Goal: Task Accomplishment & Management: Complete application form

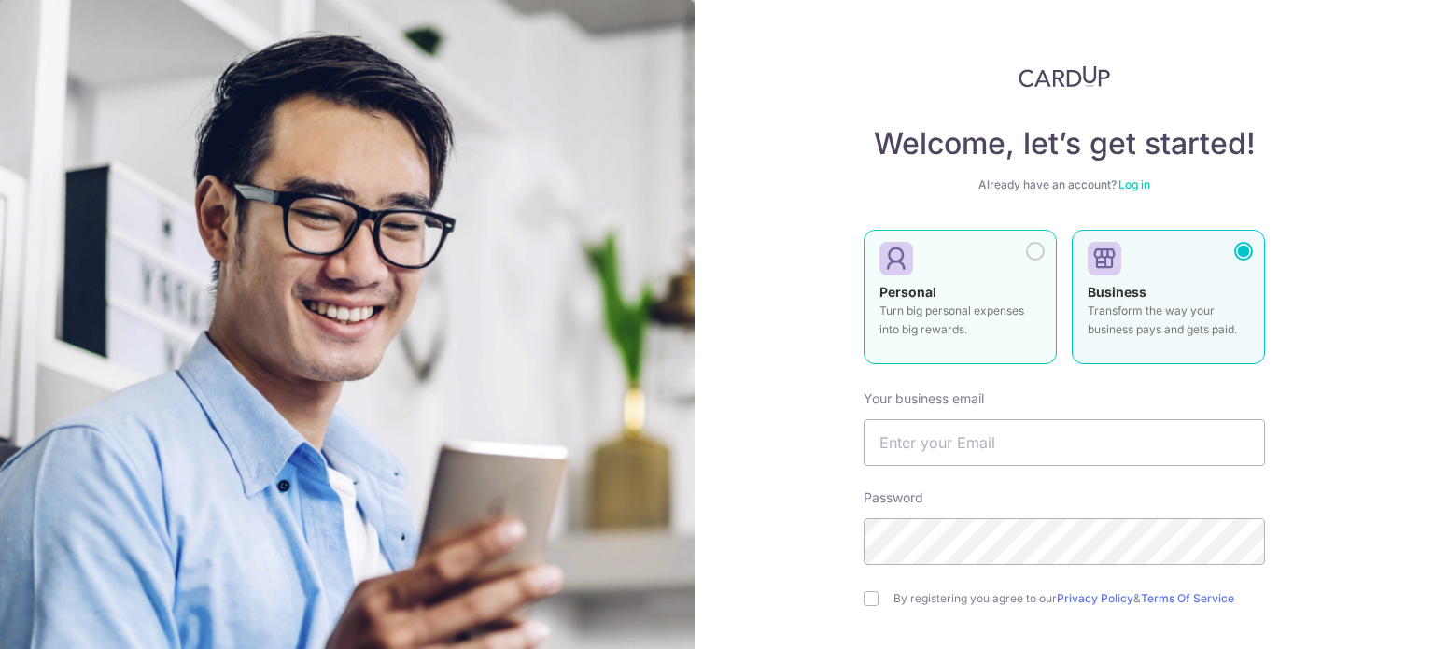
click at [948, 320] on p "Turn big personal expenses into big rewards." at bounding box center [959, 320] width 161 height 37
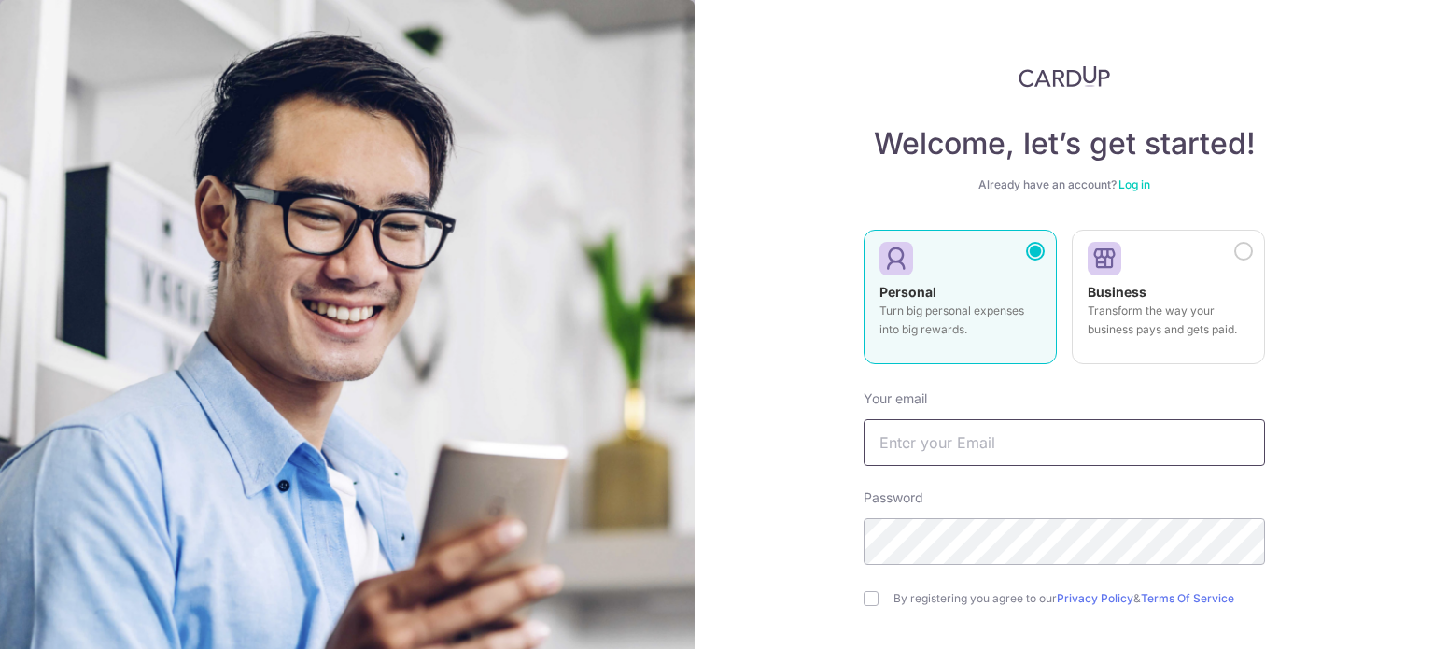
click at [993, 452] on input "text" at bounding box center [1064, 442] width 401 height 47
type input "[EMAIL_ADDRESS][DOMAIN_NAME]"
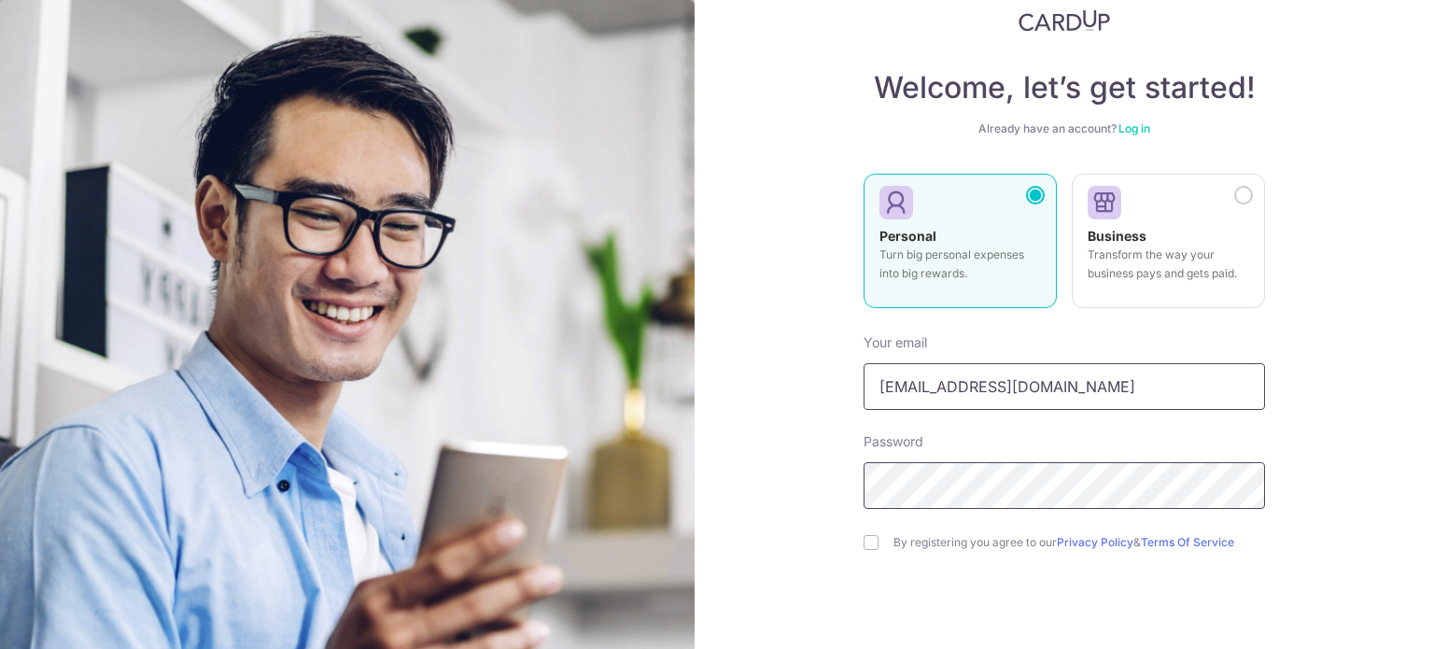
scroll to position [165, 0]
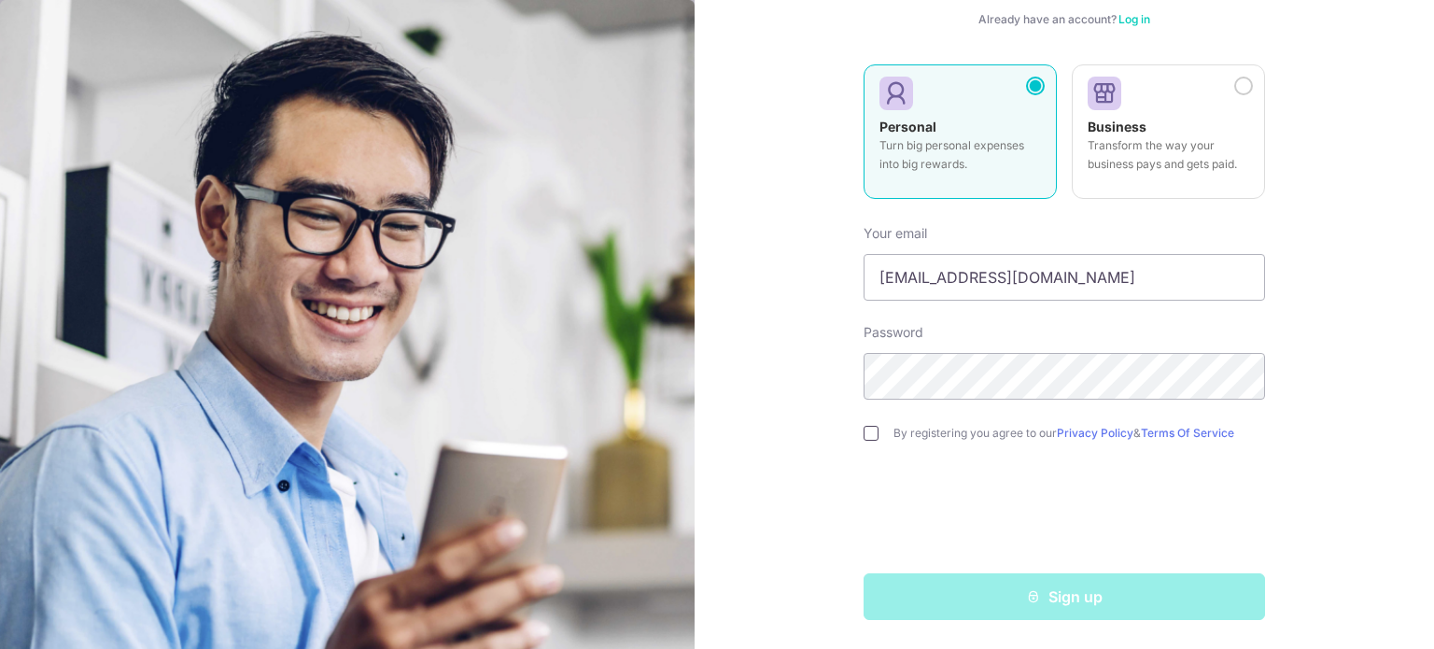
click at [864, 432] on input "checkbox" at bounding box center [871, 433] width 15 height 15
checkbox input "true"
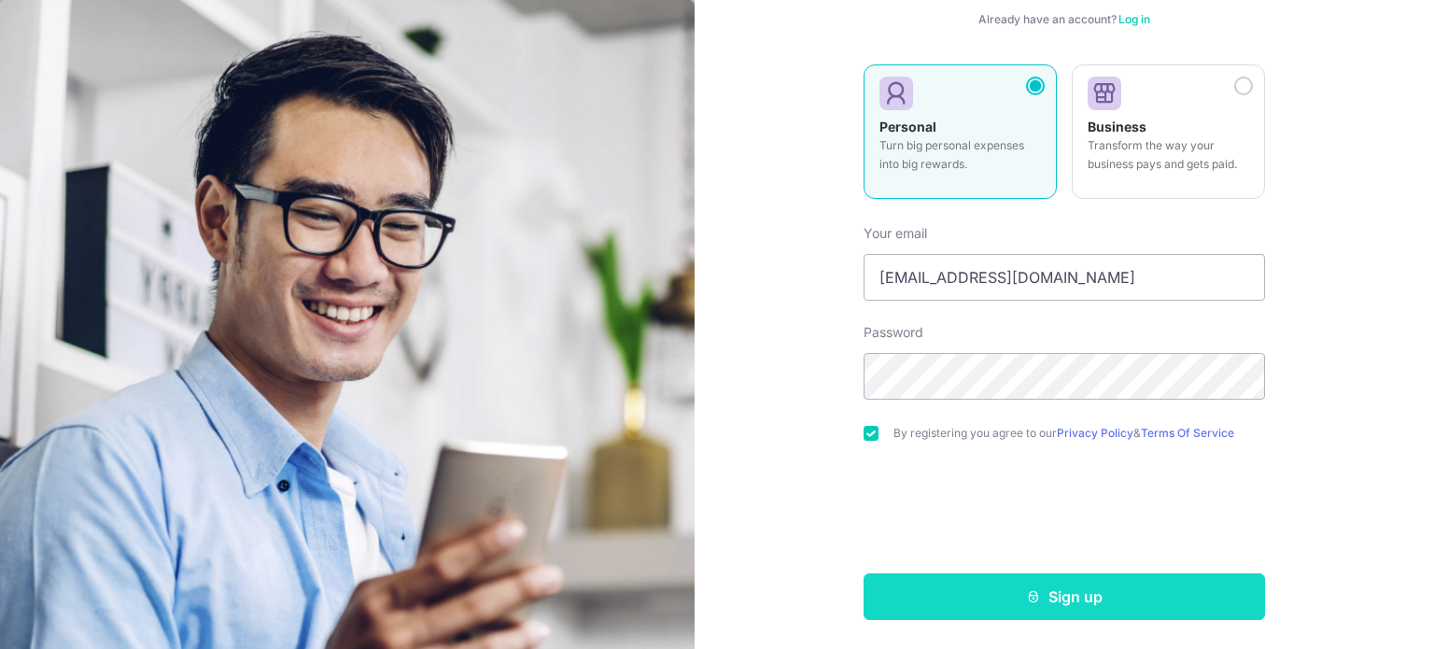
click at [1016, 599] on button "Sign up" at bounding box center [1064, 596] width 401 height 47
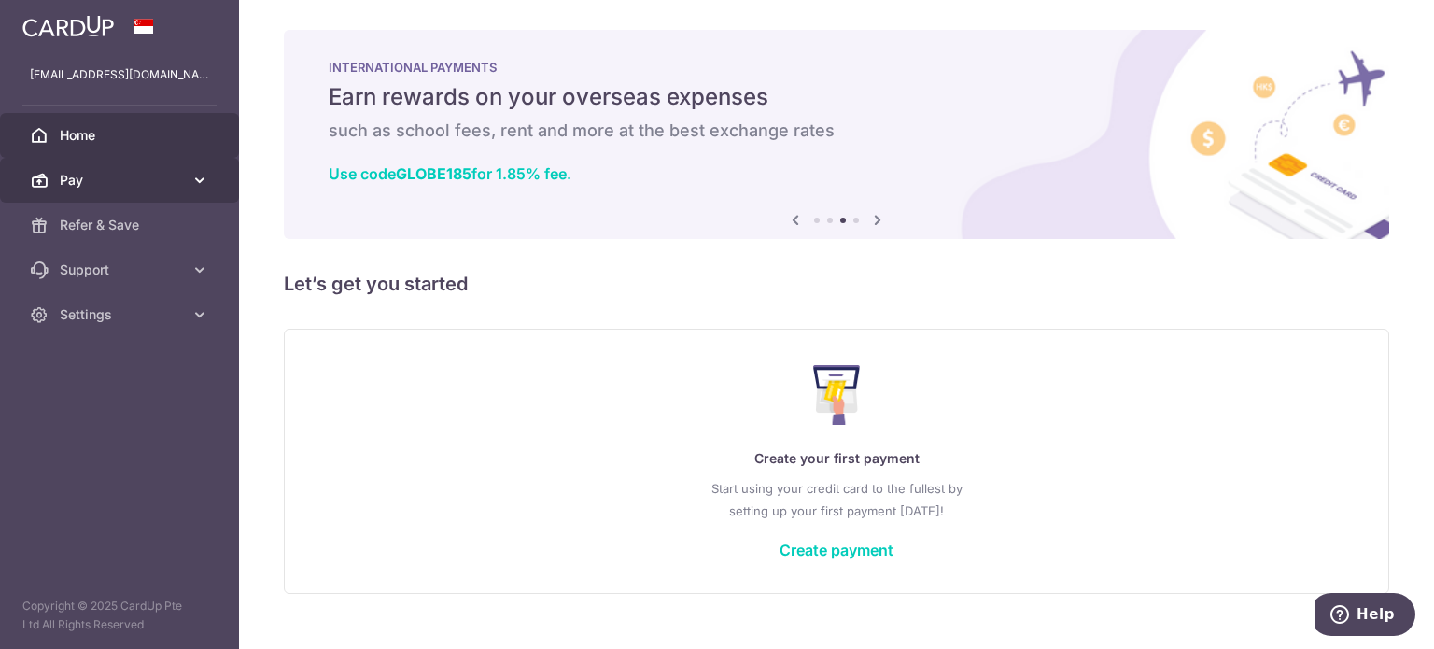
click at [122, 187] on span "Pay" at bounding box center [121, 180] width 123 height 19
click at [187, 185] on link "Pay" at bounding box center [119, 180] width 239 height 45
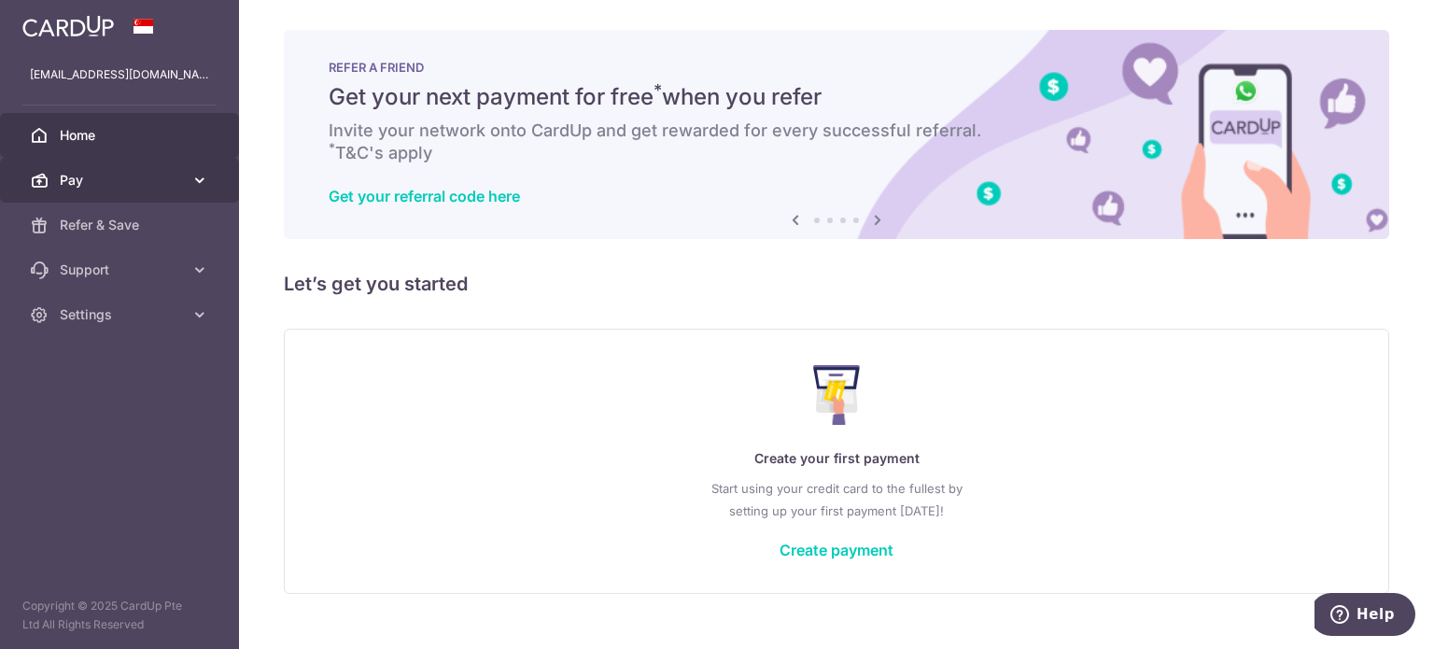
click at [138, 185] on span "Pay" at bounding box center [121, 180] width 123 height 19
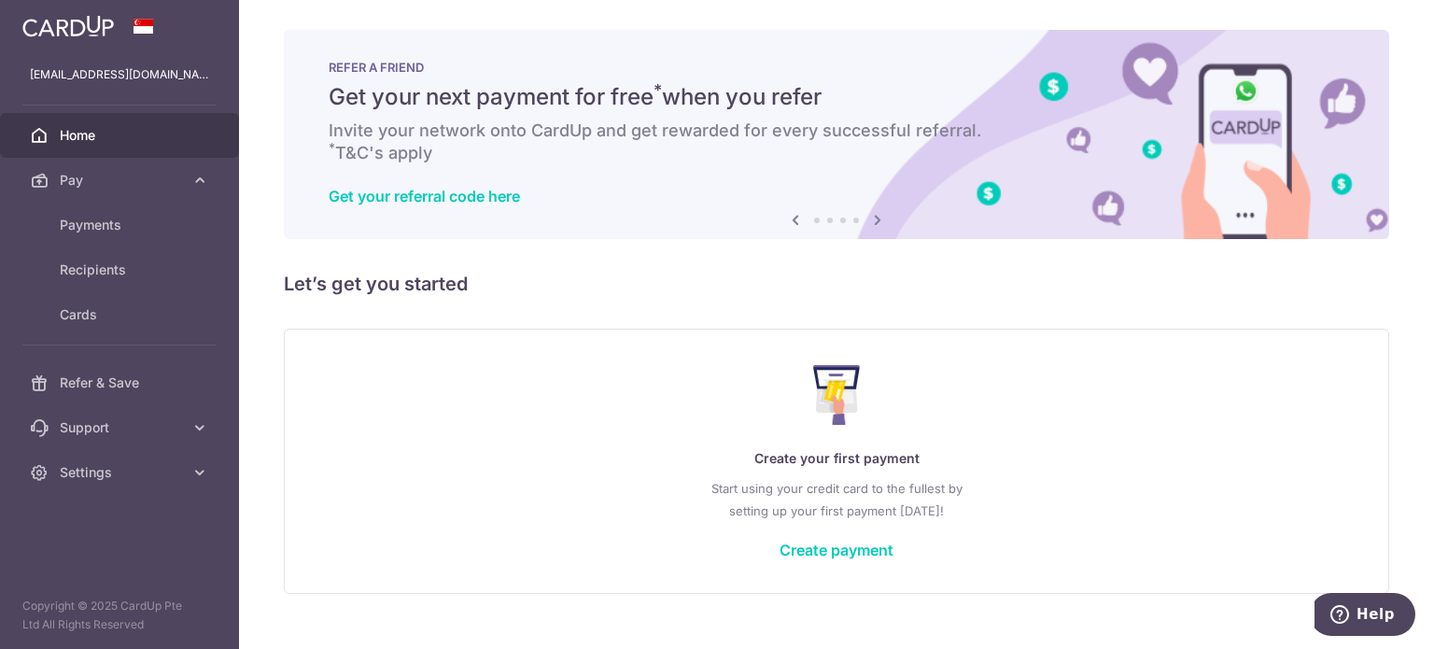
click at [74, 26] on img at bounding box center [67, 26] width 91 height 22
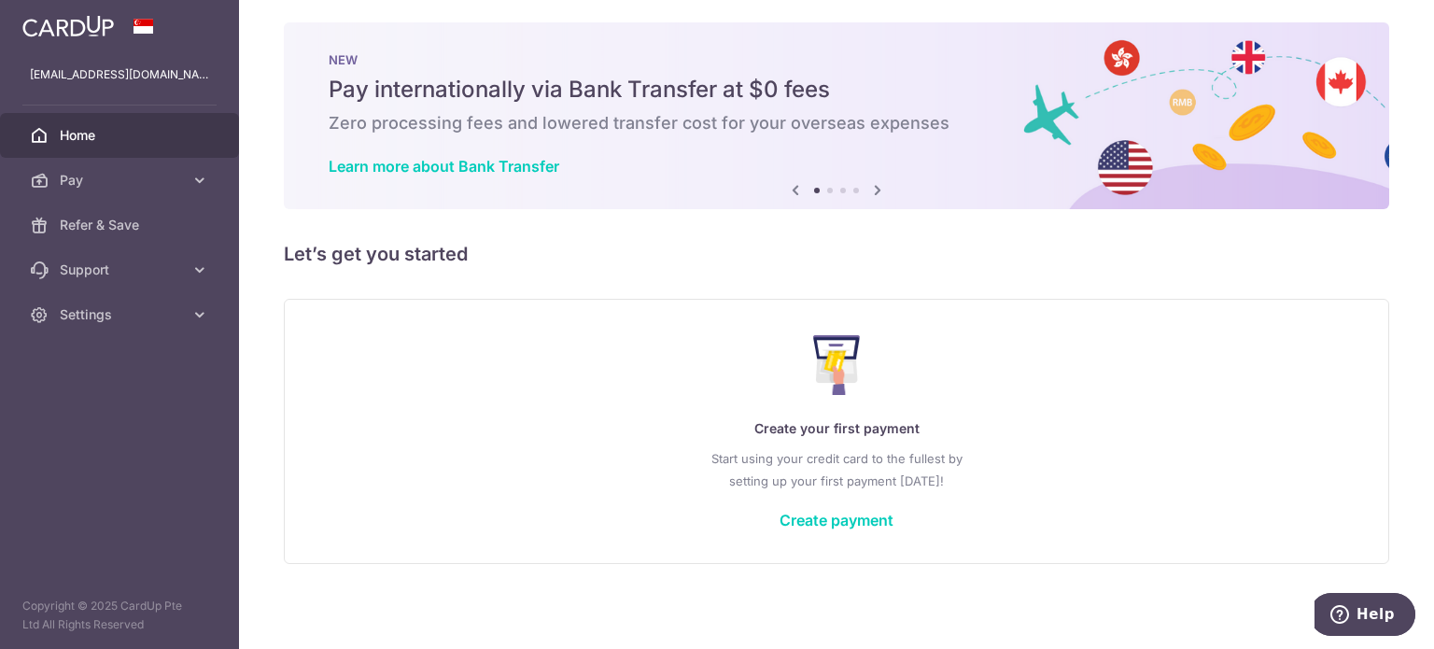
scroll to position [10, 0]
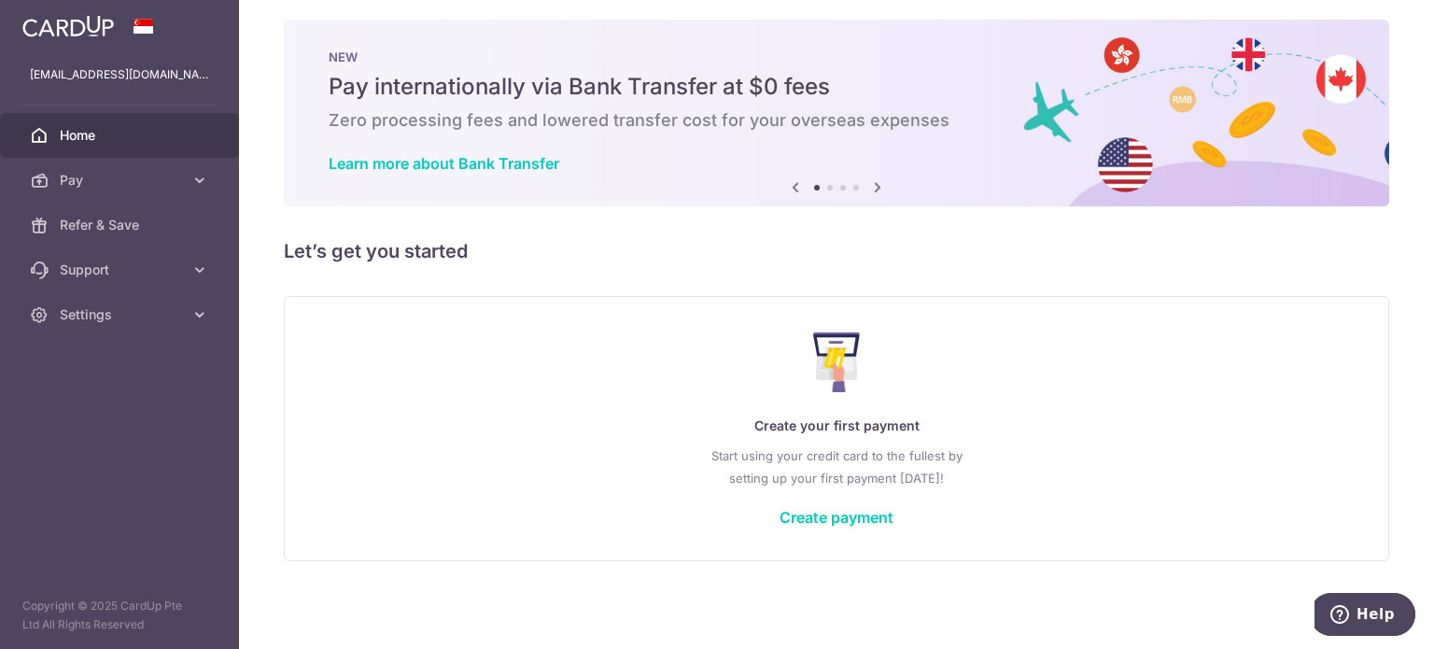
click at [877, 193] on icon at bounding box center [877, 187] width 22 height 23
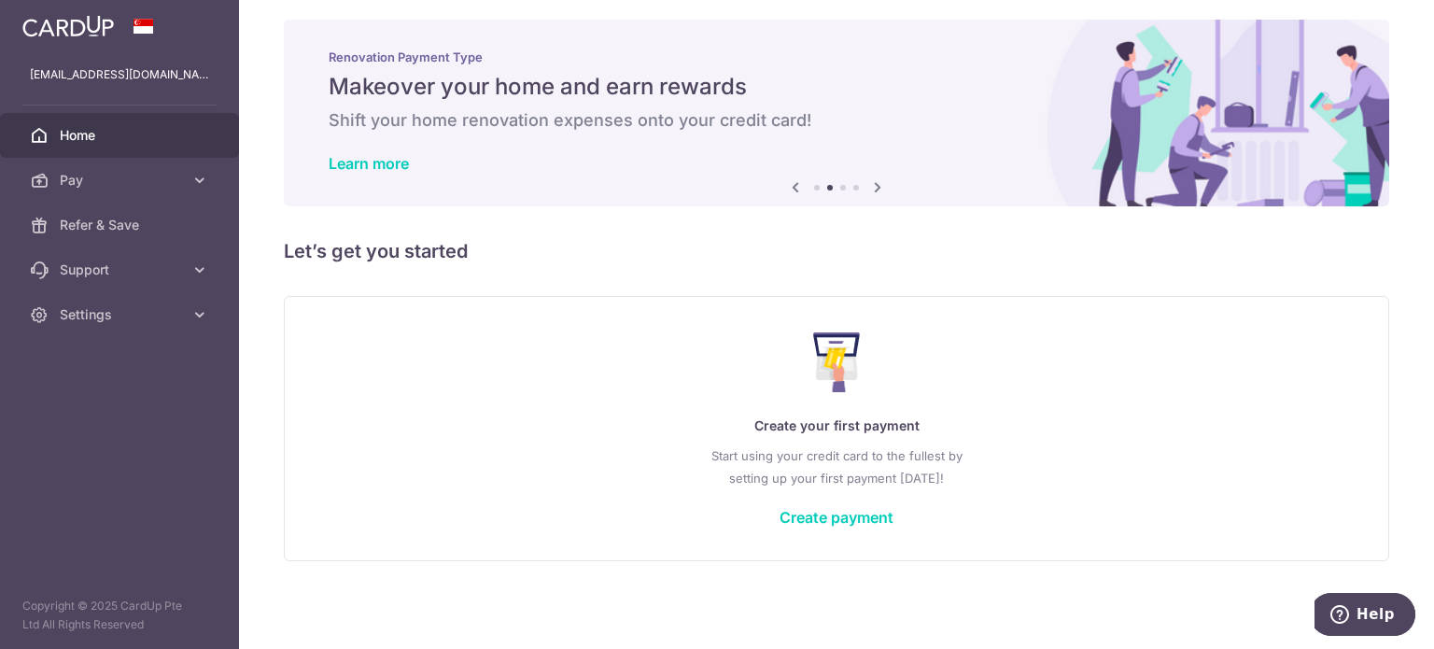
click at [877, 193] on icon at bounding box center [877, 187] width 22 height 23
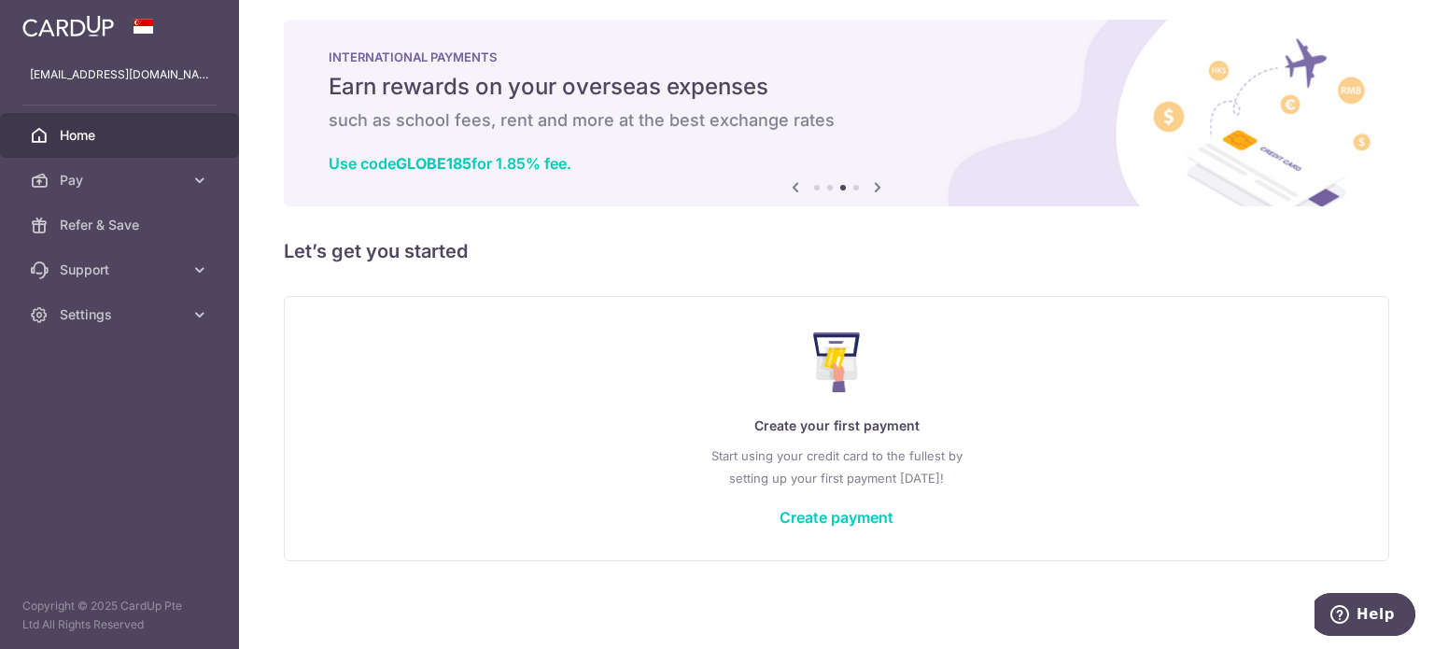
click at [877, 193] on icon at bounding box center [877, 187] width 22 height 23
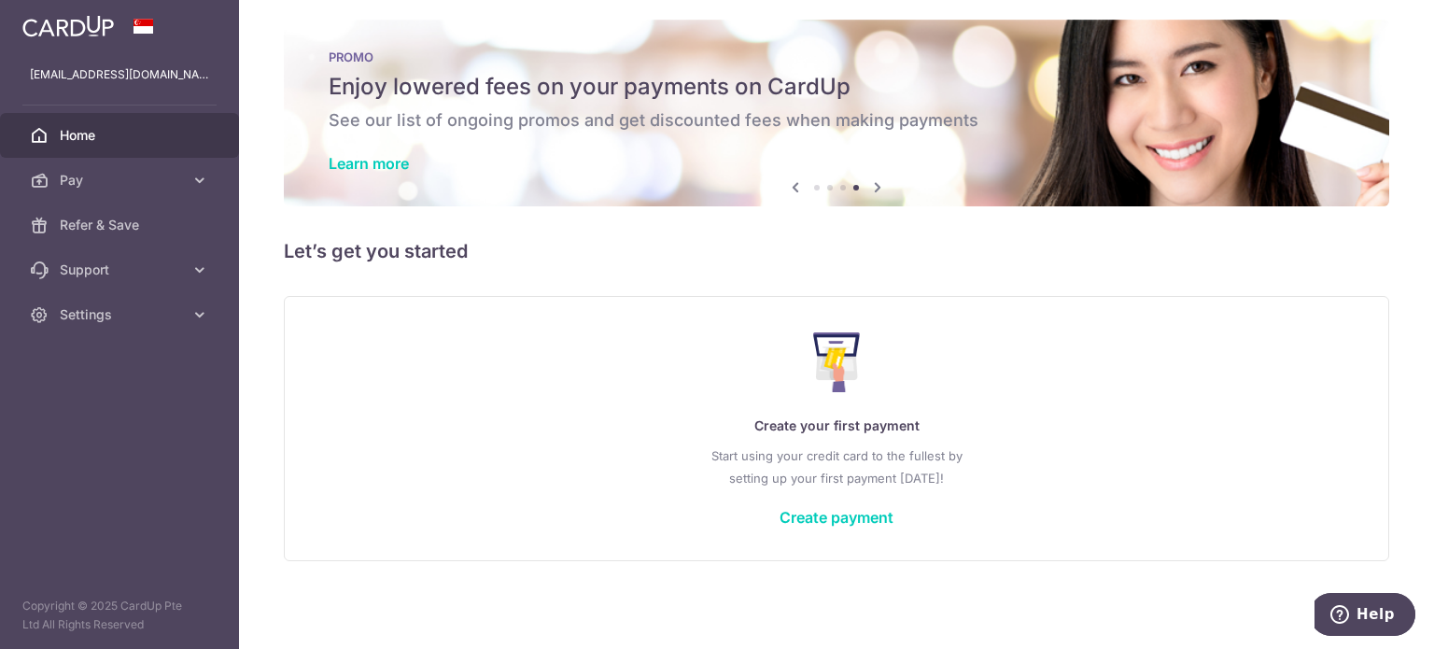
click at [789, 182] on icon at bounding box center [795, 187] width 22 height 23
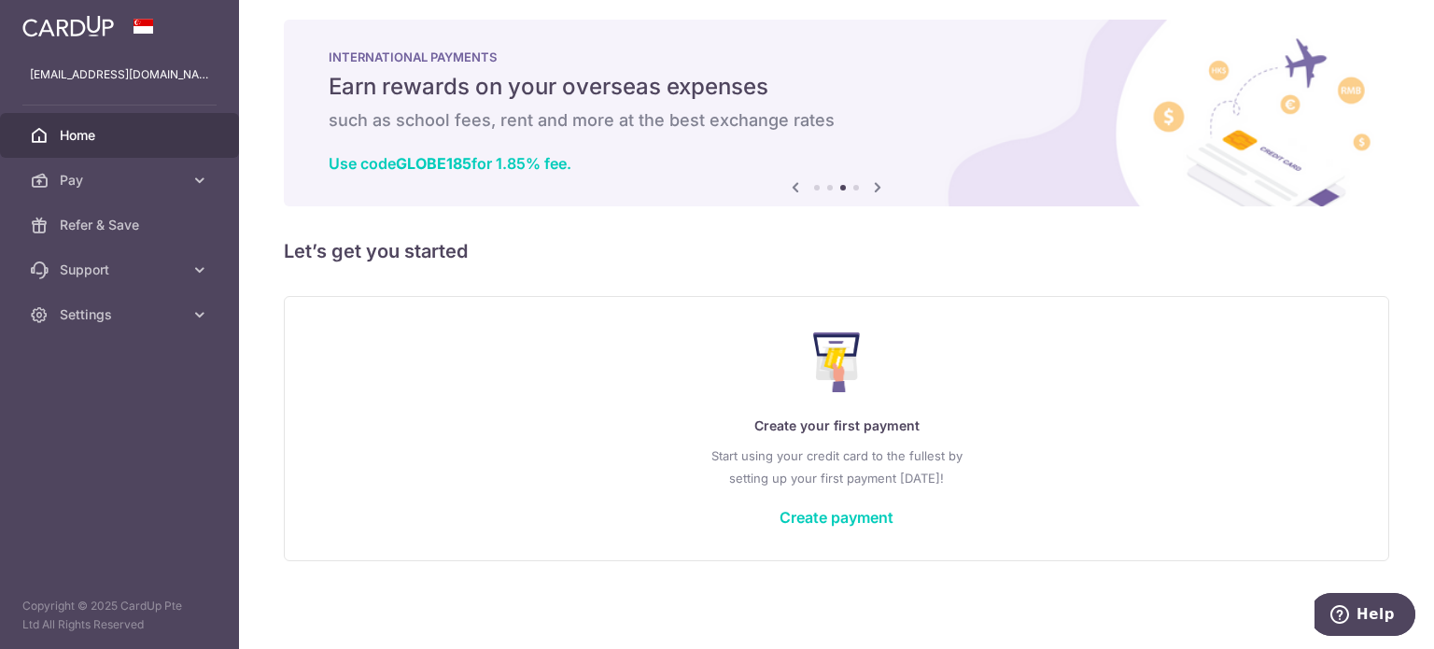
click at [794, 184] on icon at bounding box center [795, 187] width 22 height 23
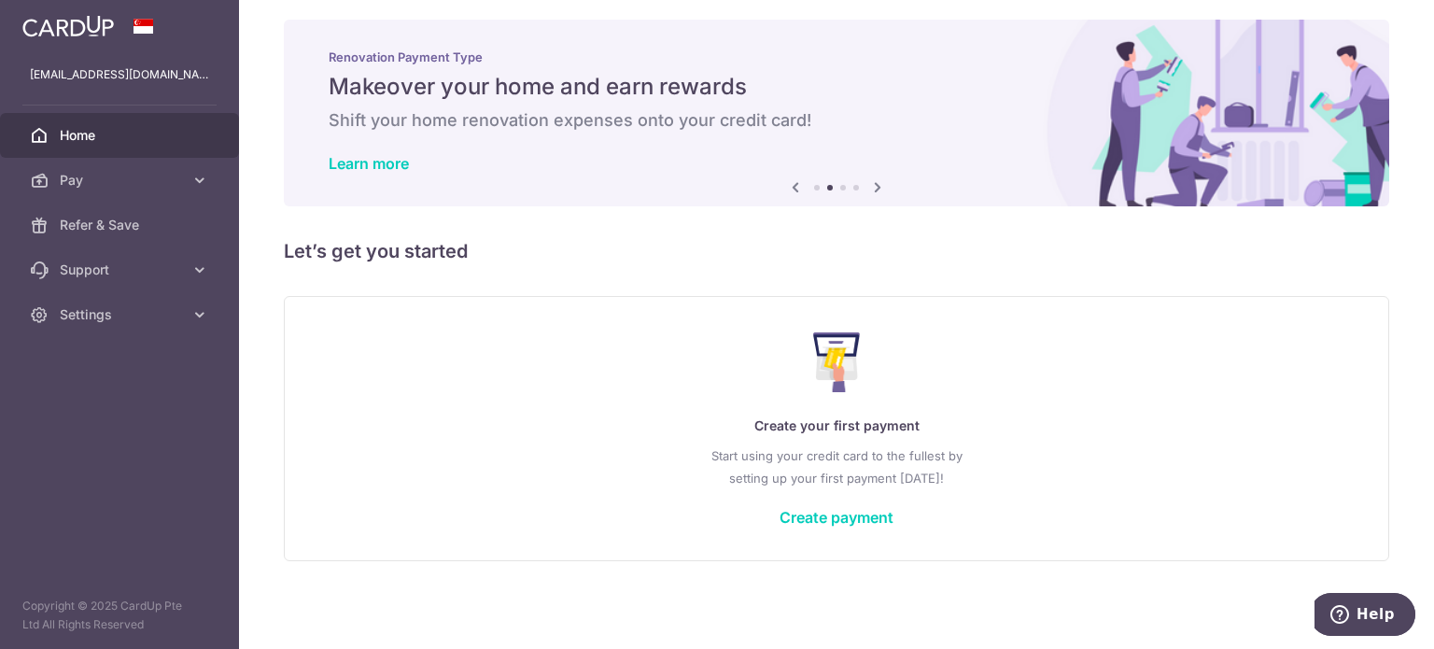
click at [794, 184] on icon at bounding box center [795, 187] width 22 height 23
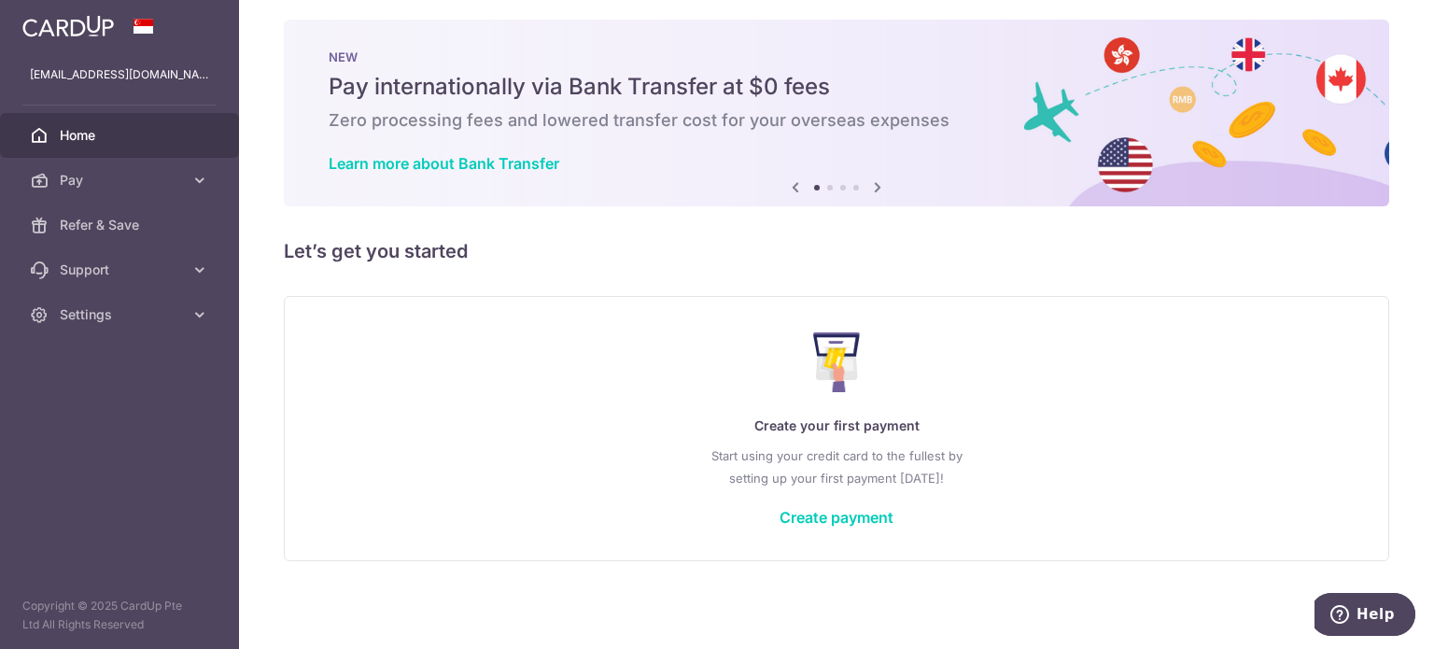
click at [794, 184] on icon at bounding box center [795, 187] width 22 height 23
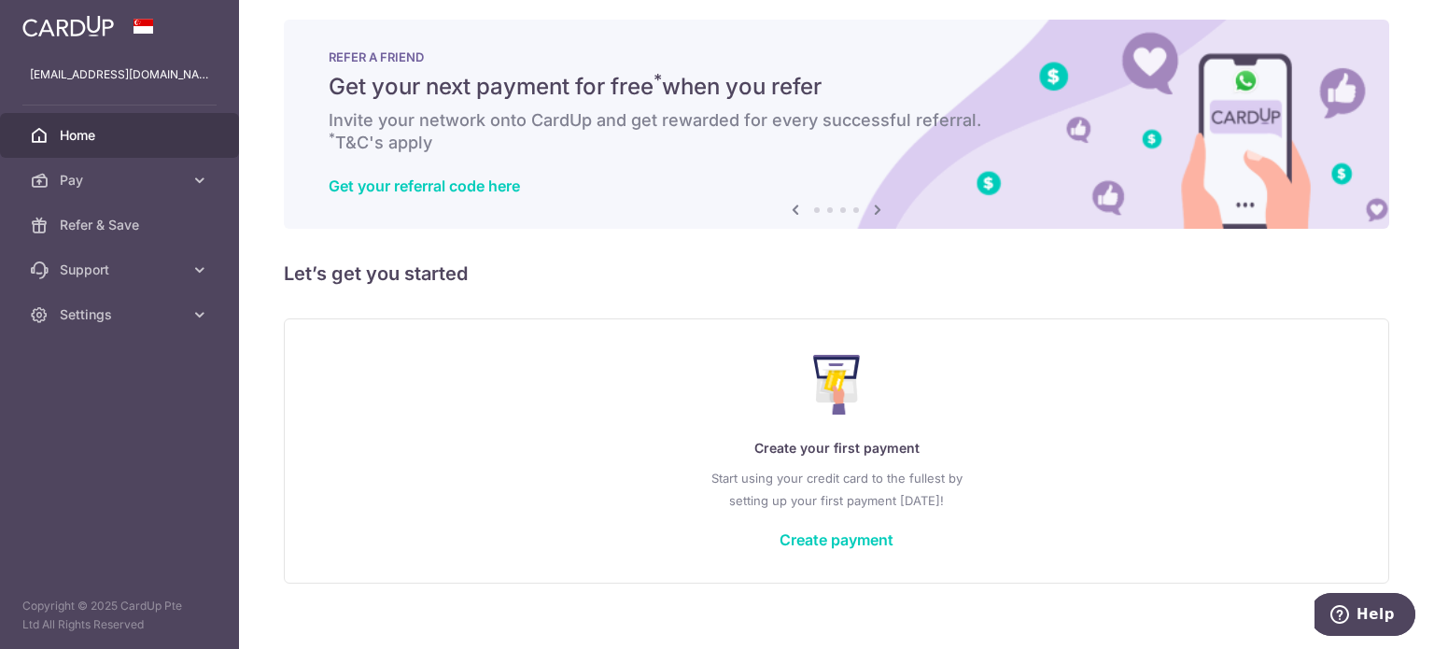
click at [792, 204] on icon at bounding box center [795, 209] width 22 height 23
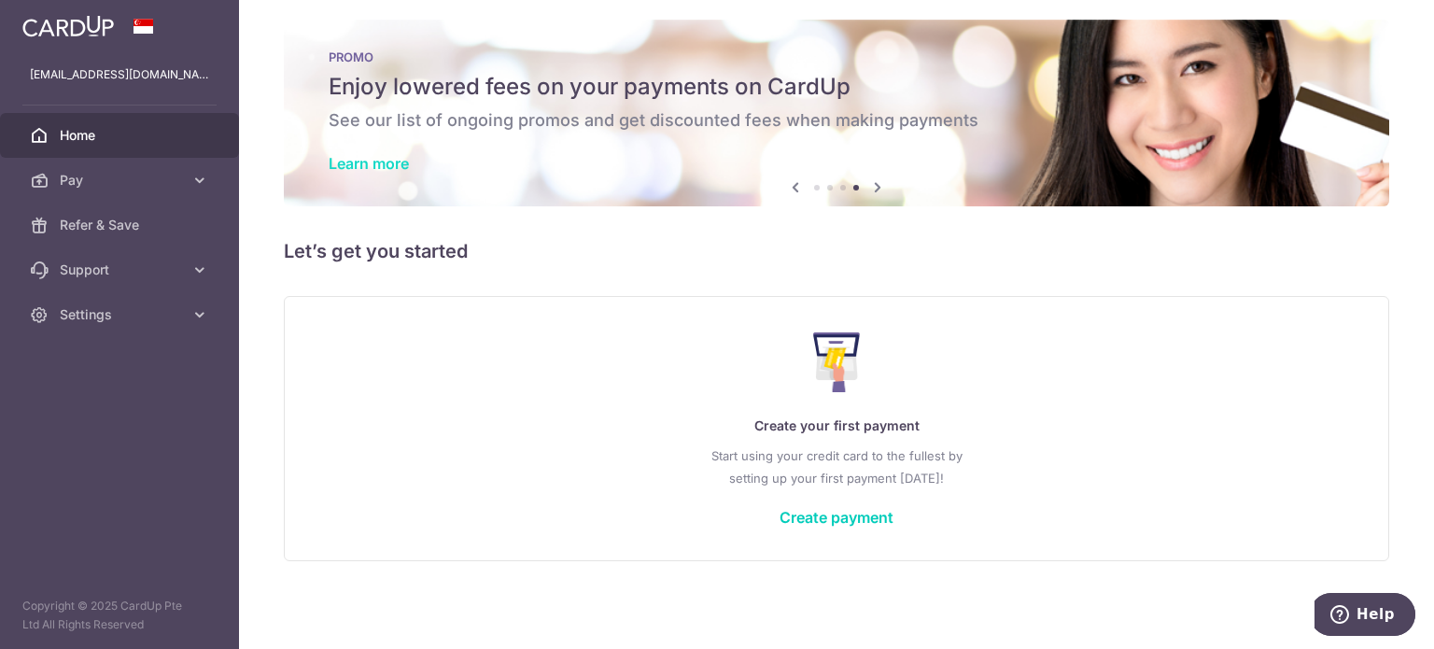
click at [376, 163] on link "Learn more" at bounding box center [369, 163] width 80 height 19
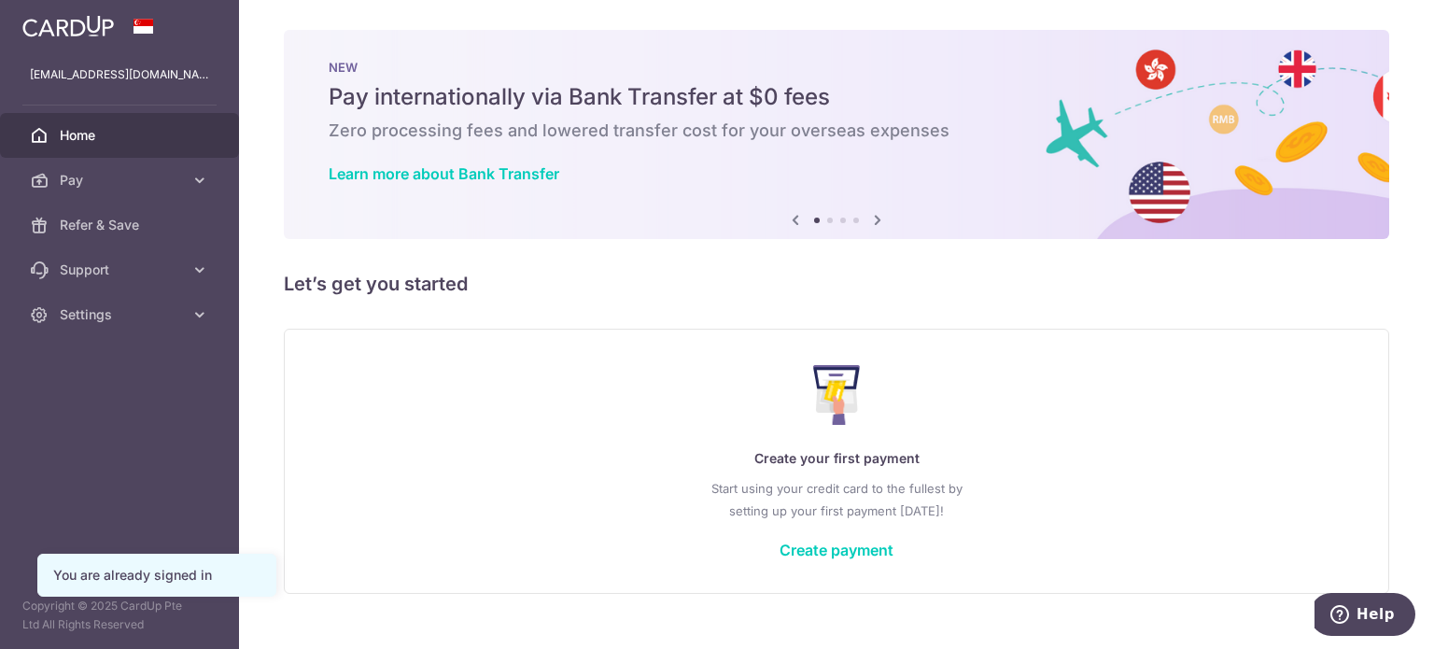
click at [792, 223] on icon at bounding box center [795, 219] width 22 height 23
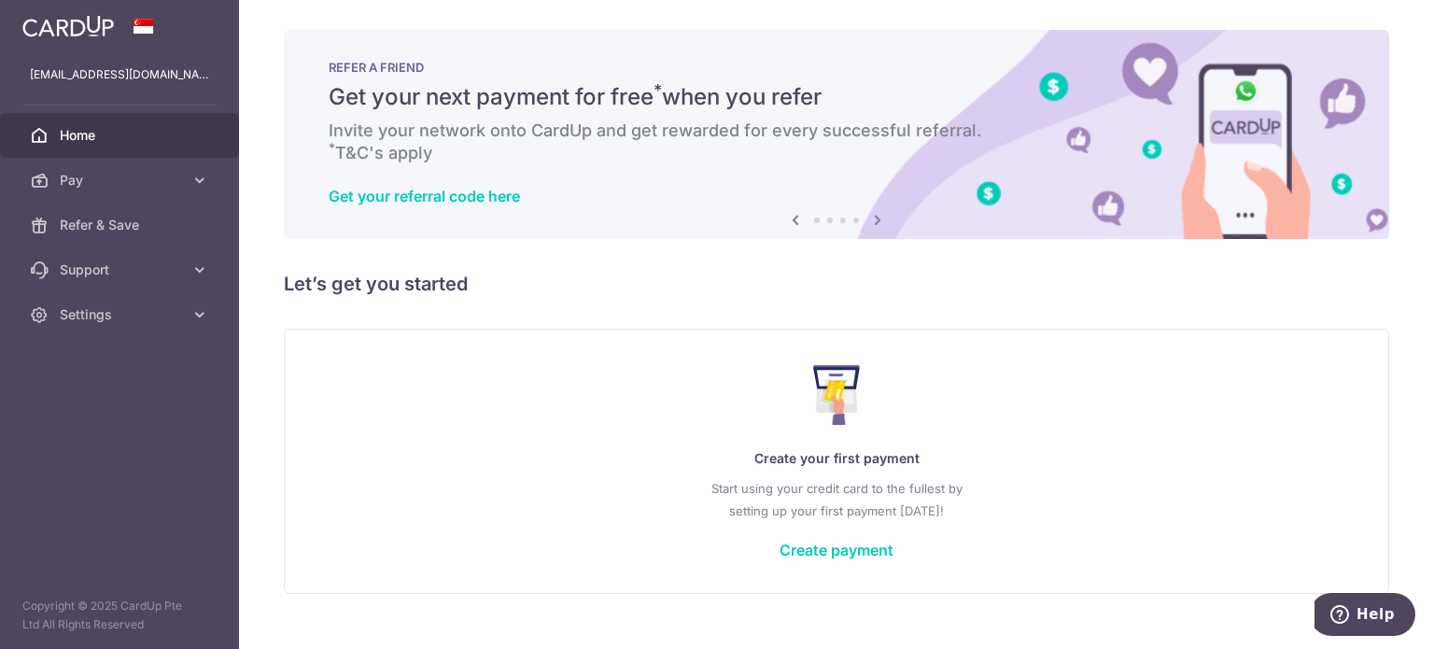
click at [792, 223] on icon at bounding box center [795, 219] width 22 height 23
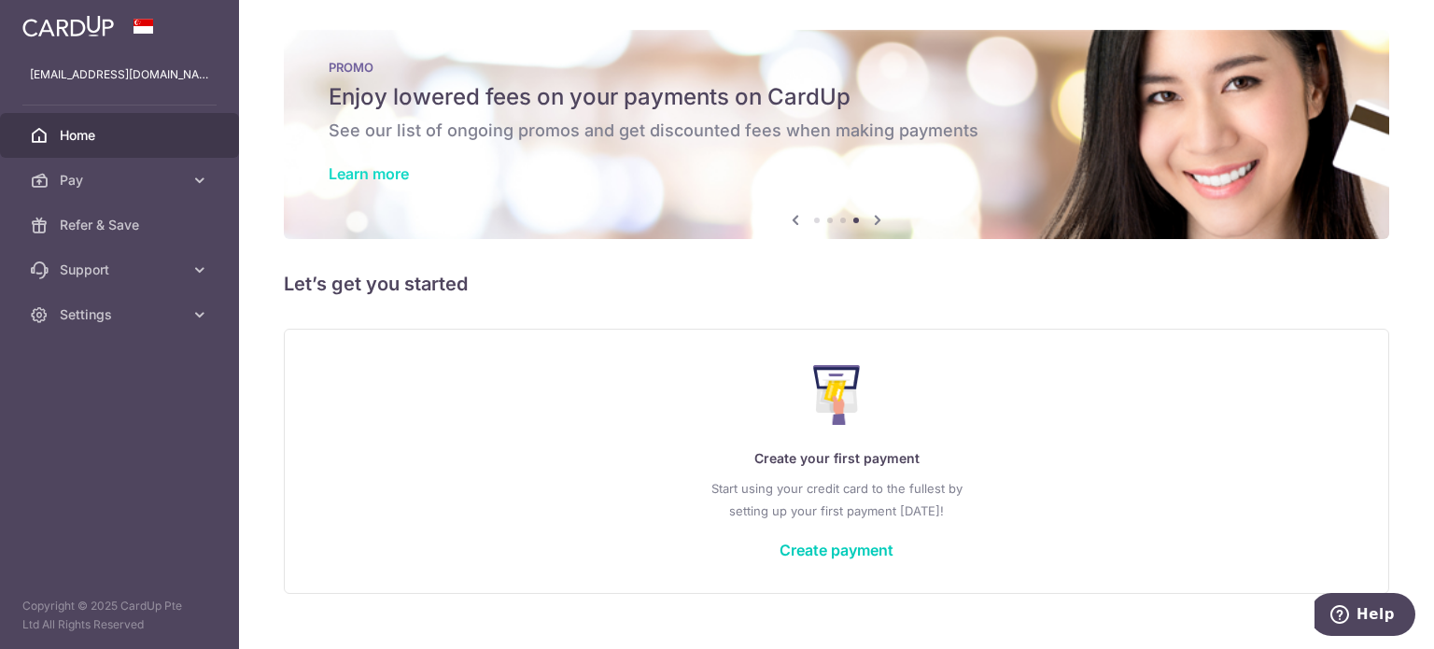
click at [399, 179] on link "Learn more" at bounding box center [369, 173] width 80 height 19
